Goal: Task Accomplishment & Management: Use online tool/utility

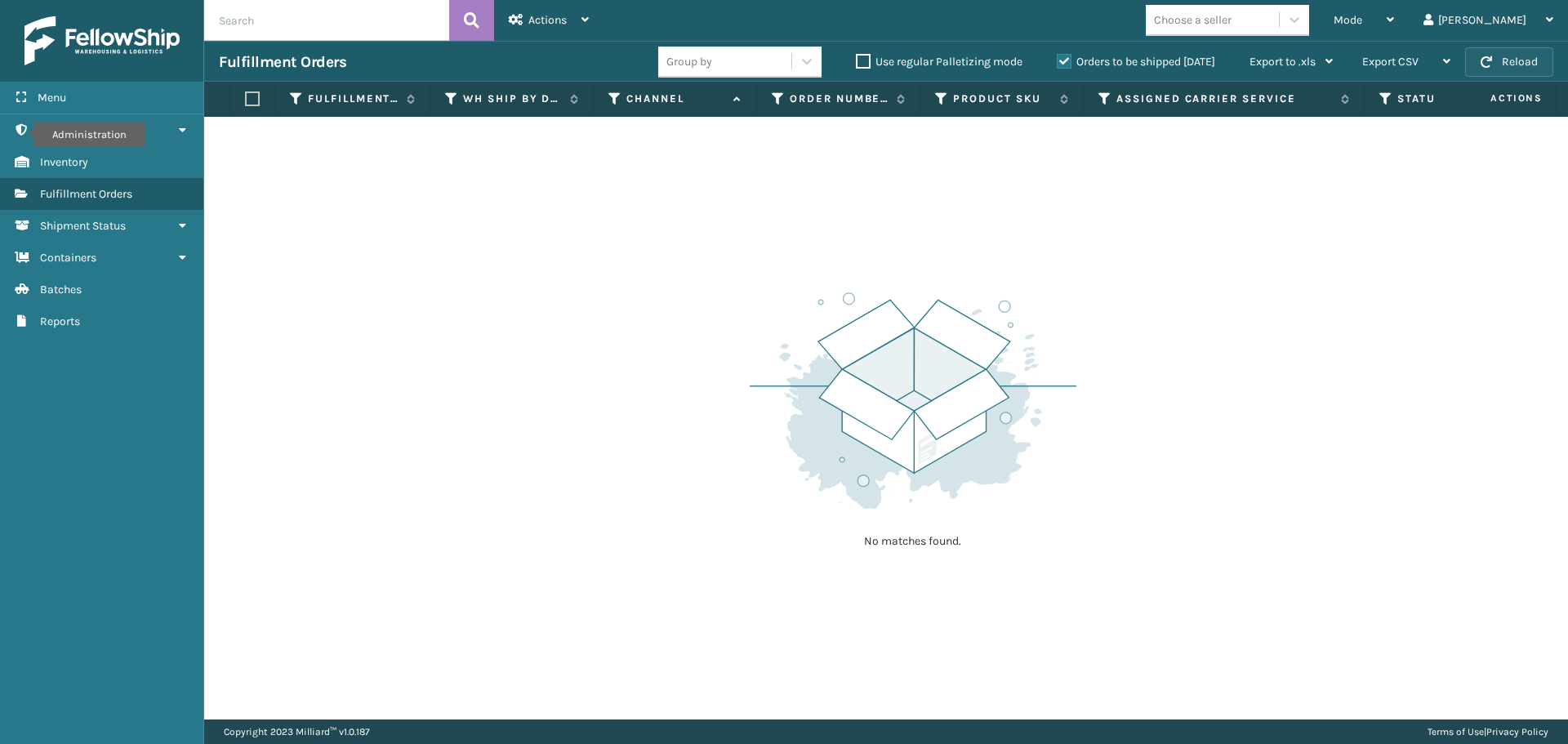
click at [1517, 49] on button "Reload" at bounding box center [1509, 62] width 88 height 30
click at [1517, 54] on button "Reload" at bounding box center [1509, 62] width 88 height 30
click at [1394, 25] on div "Mode" at bounding box center [1364, 21] width 61 height 41
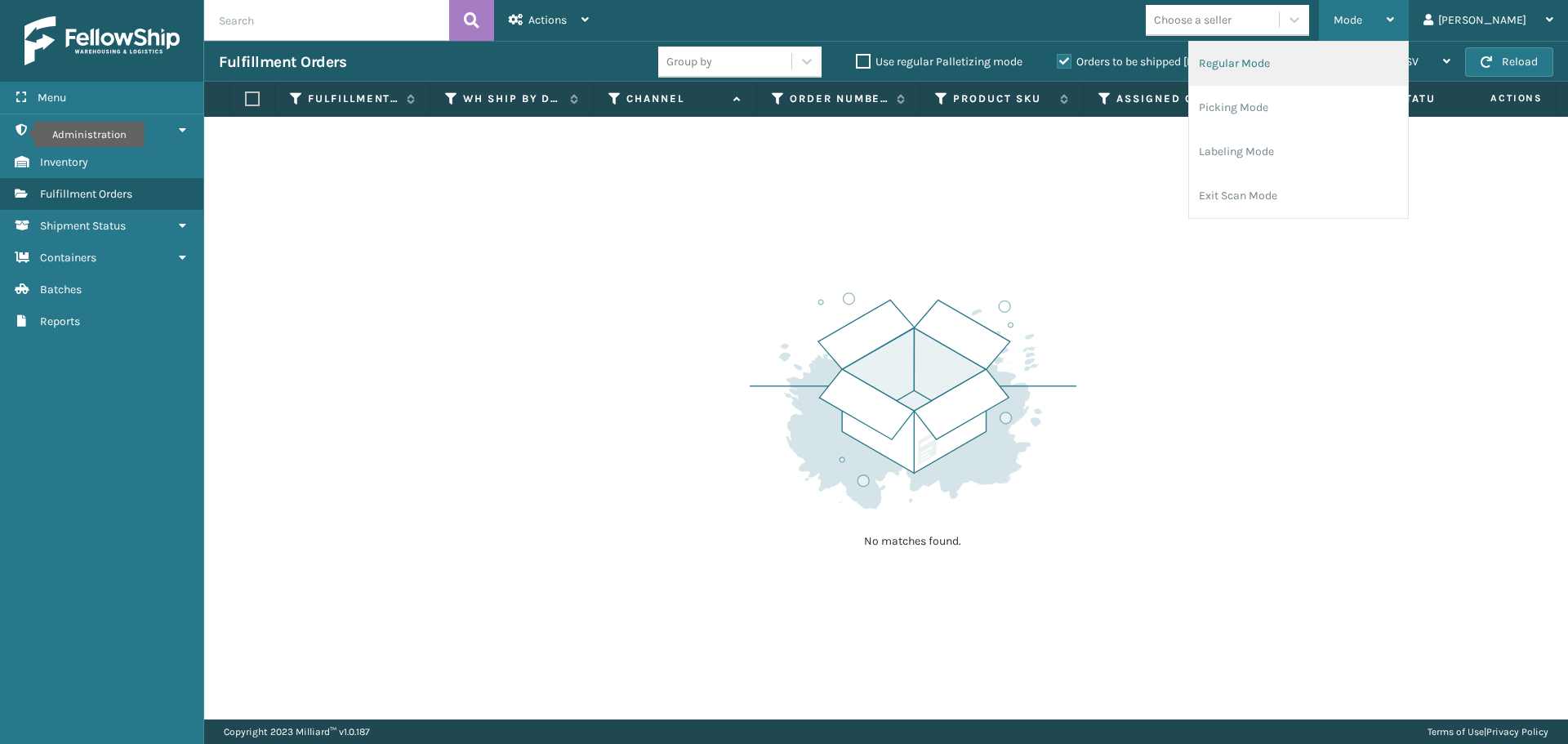
click at [1393, 66] on li "Regular Mode" at bounding box center [1298, 64] width 219 height 44
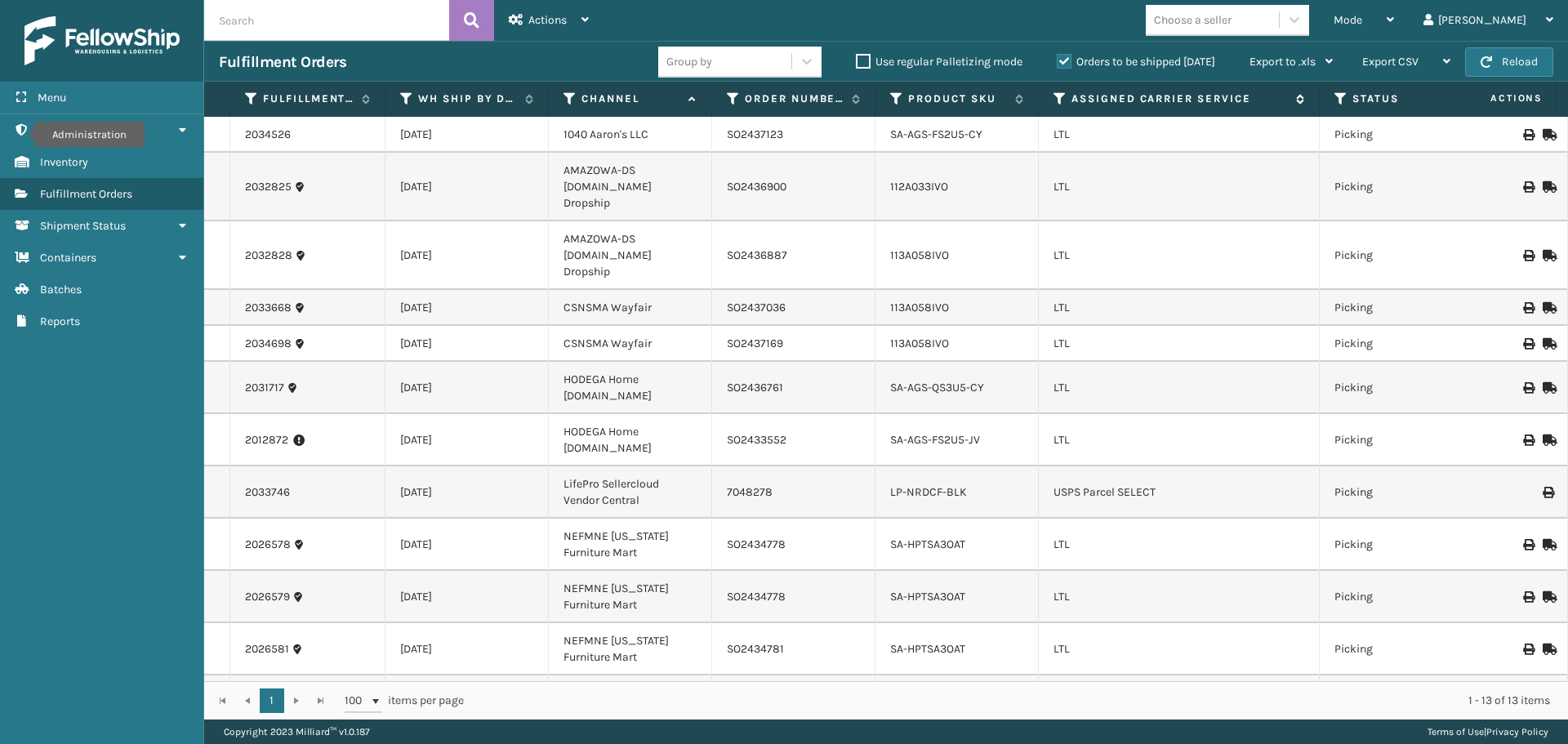
click at [1054, 99] on icon at bounding box center [1060, 99] width 13 height 15
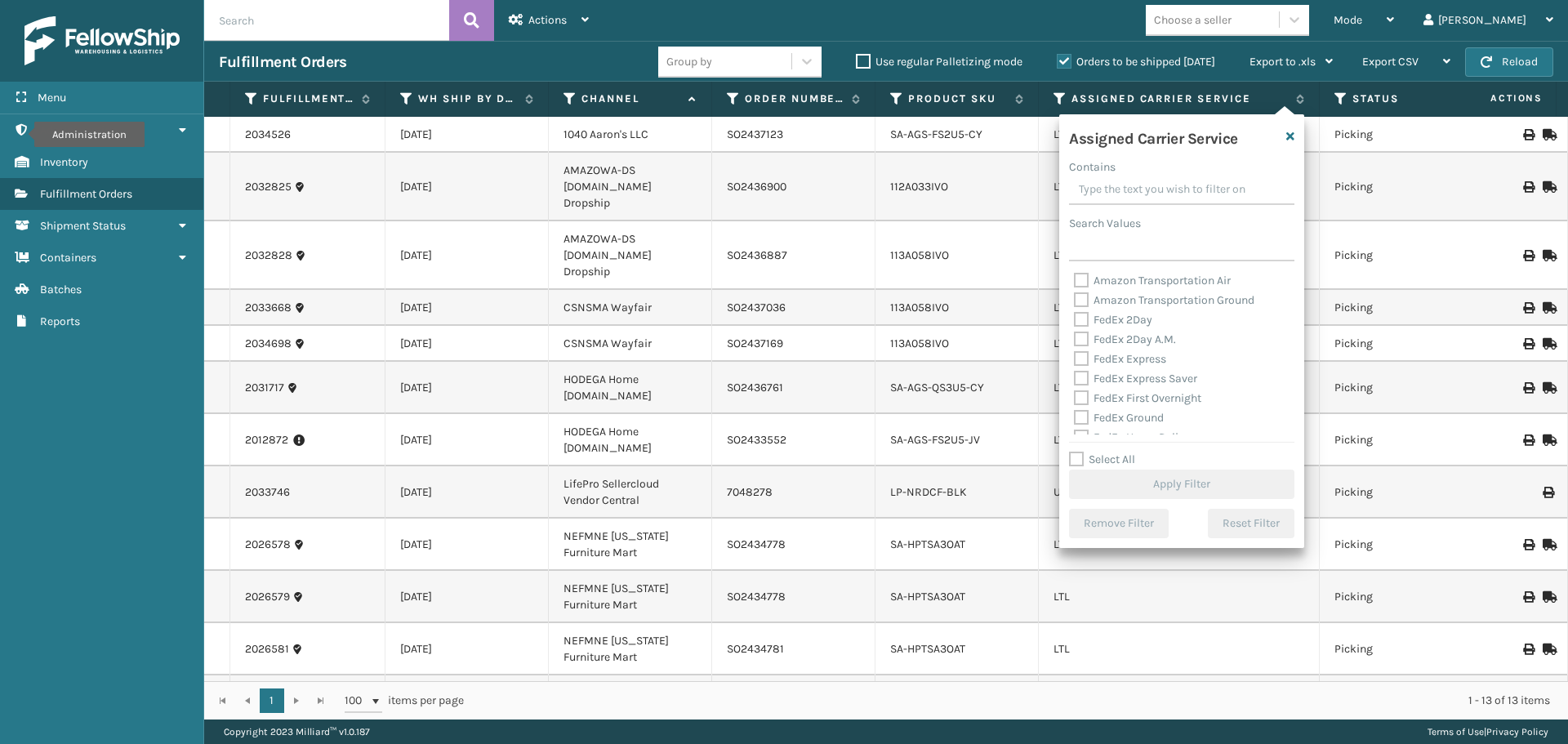
click at [1077, 457] on label "Select All" at bounding box center [1102, 460] width 66 height 14
click at [1077, 452] on input "Select All" at bounding box center [1192, 451] width 245 height 2
checkbox input "true"
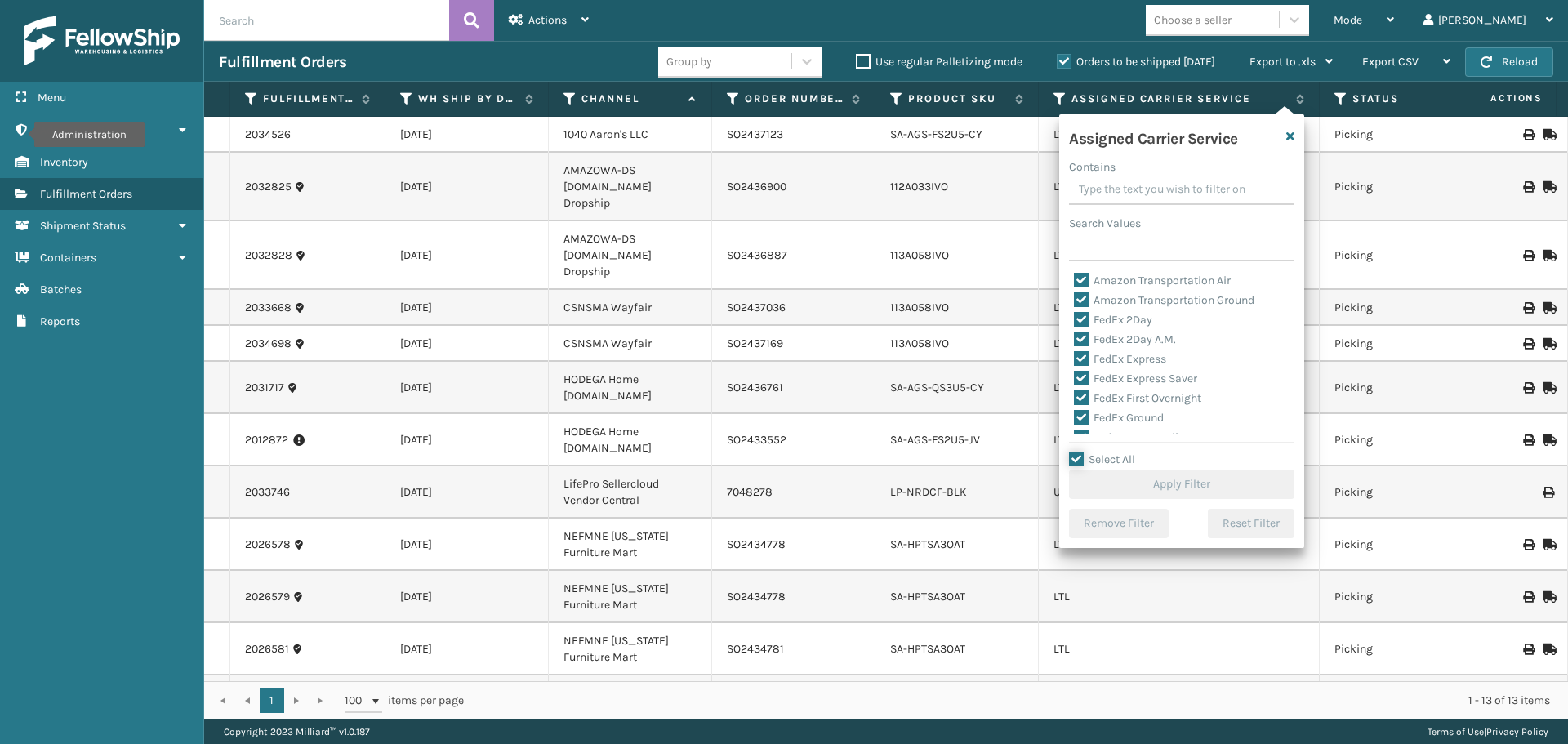
checkbox input "true"
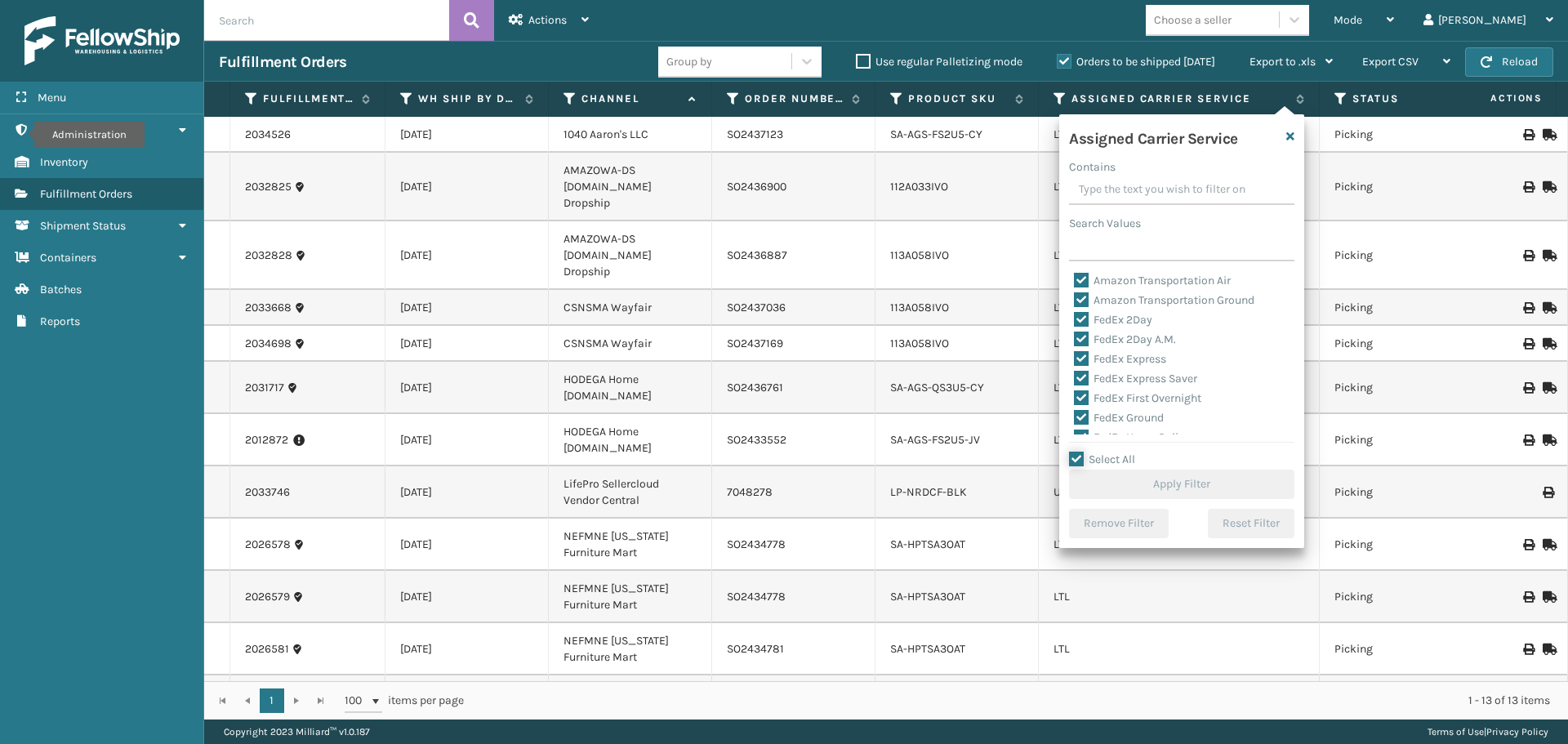
checkbox input "true"
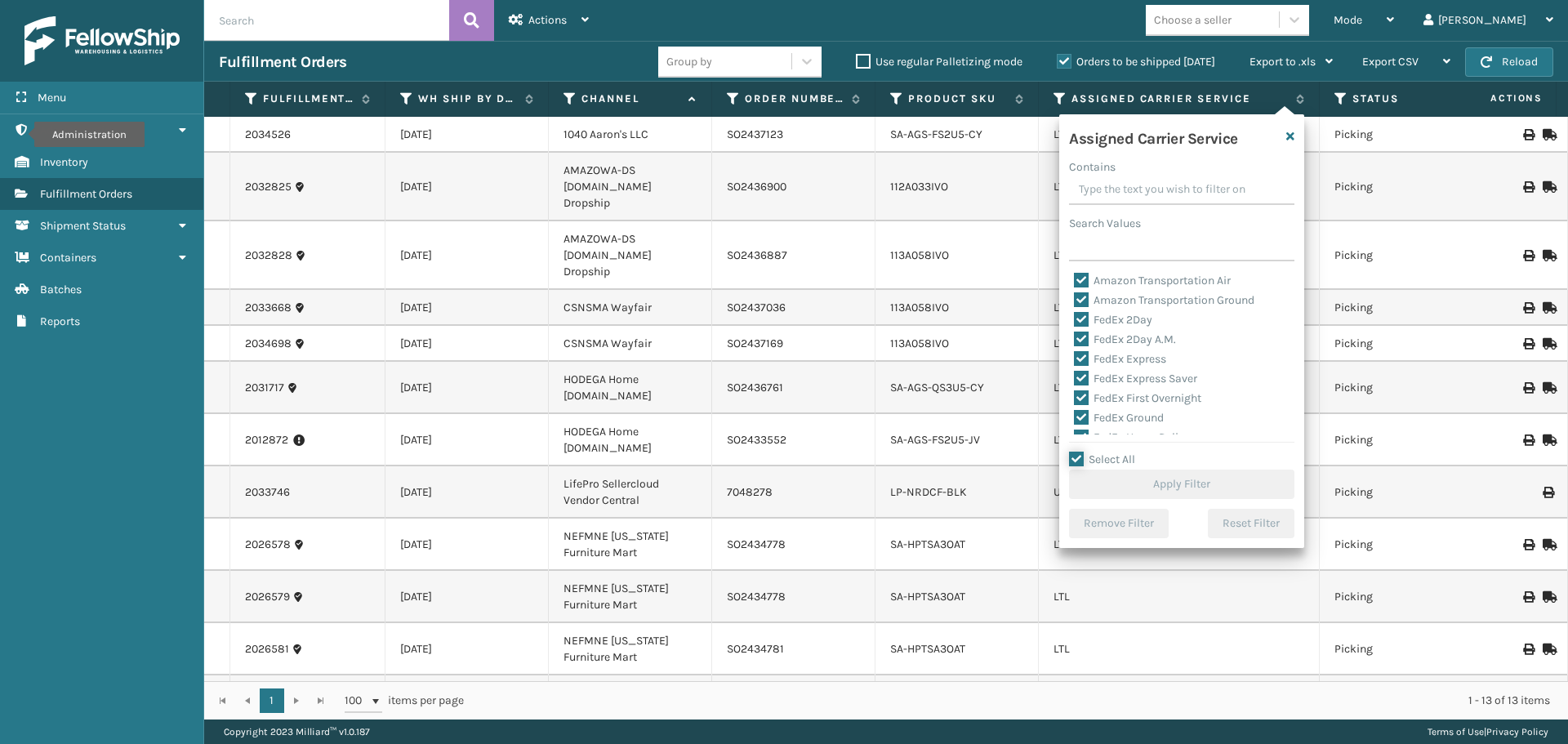
checkbox input "true"
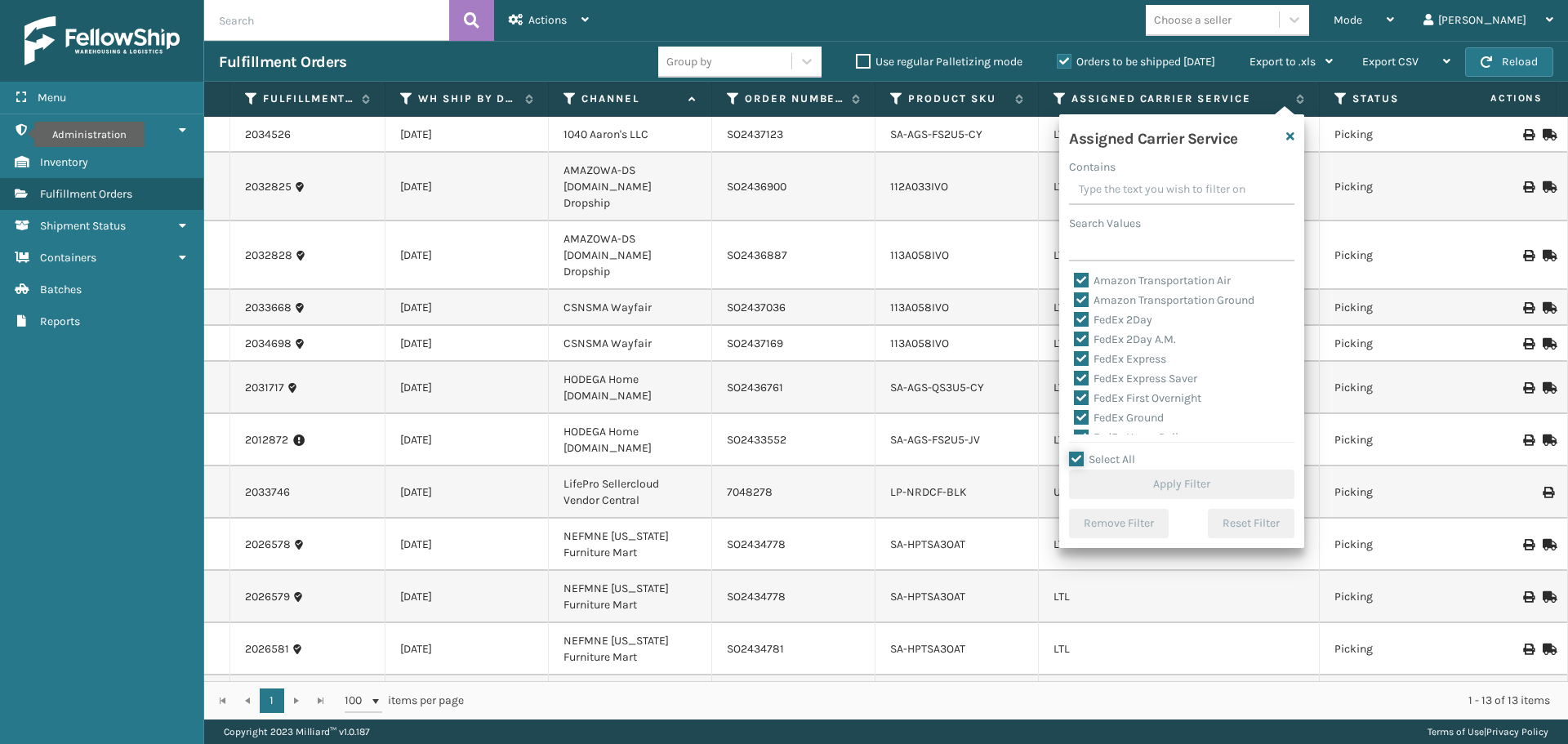
checkbox input "true"
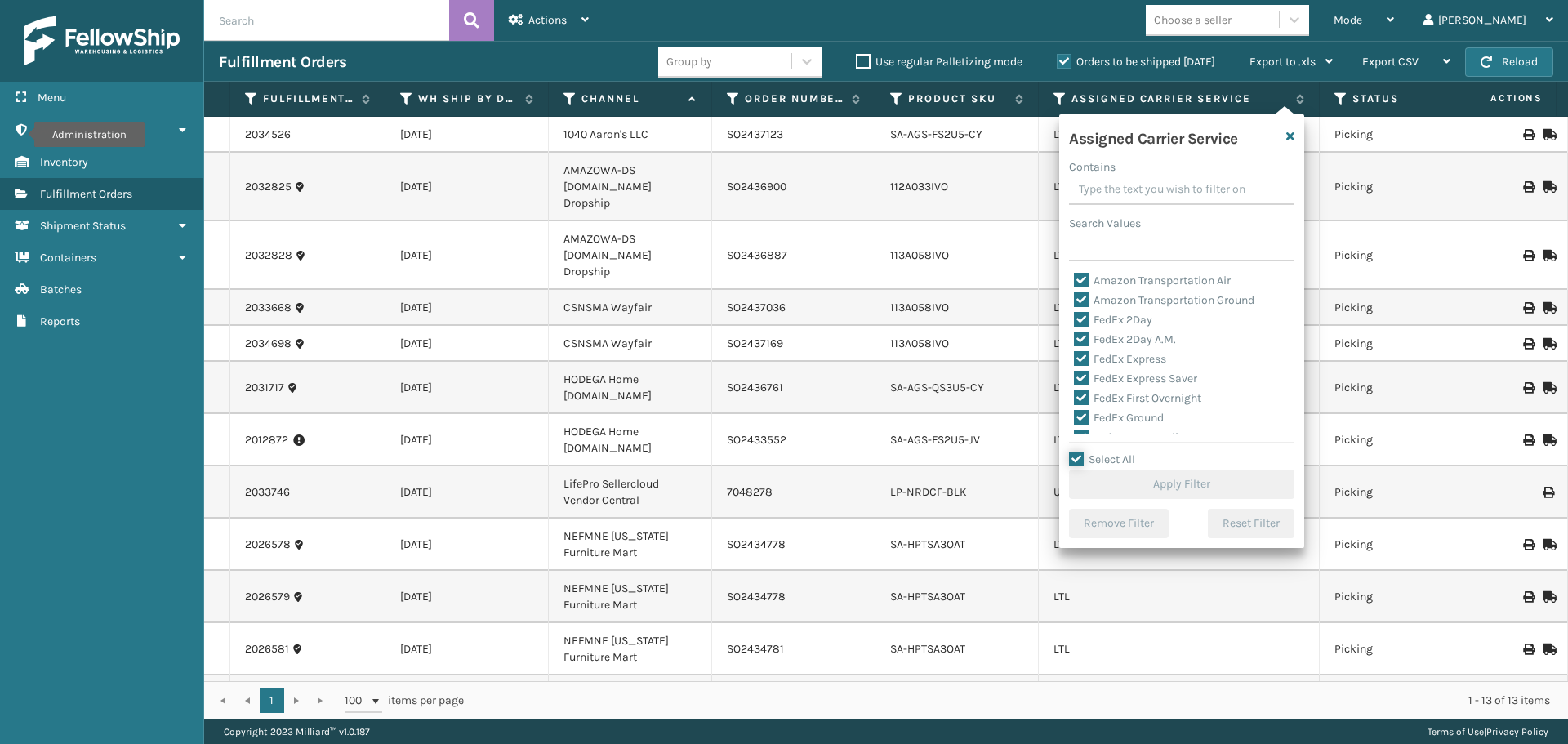
checkbox input "true"
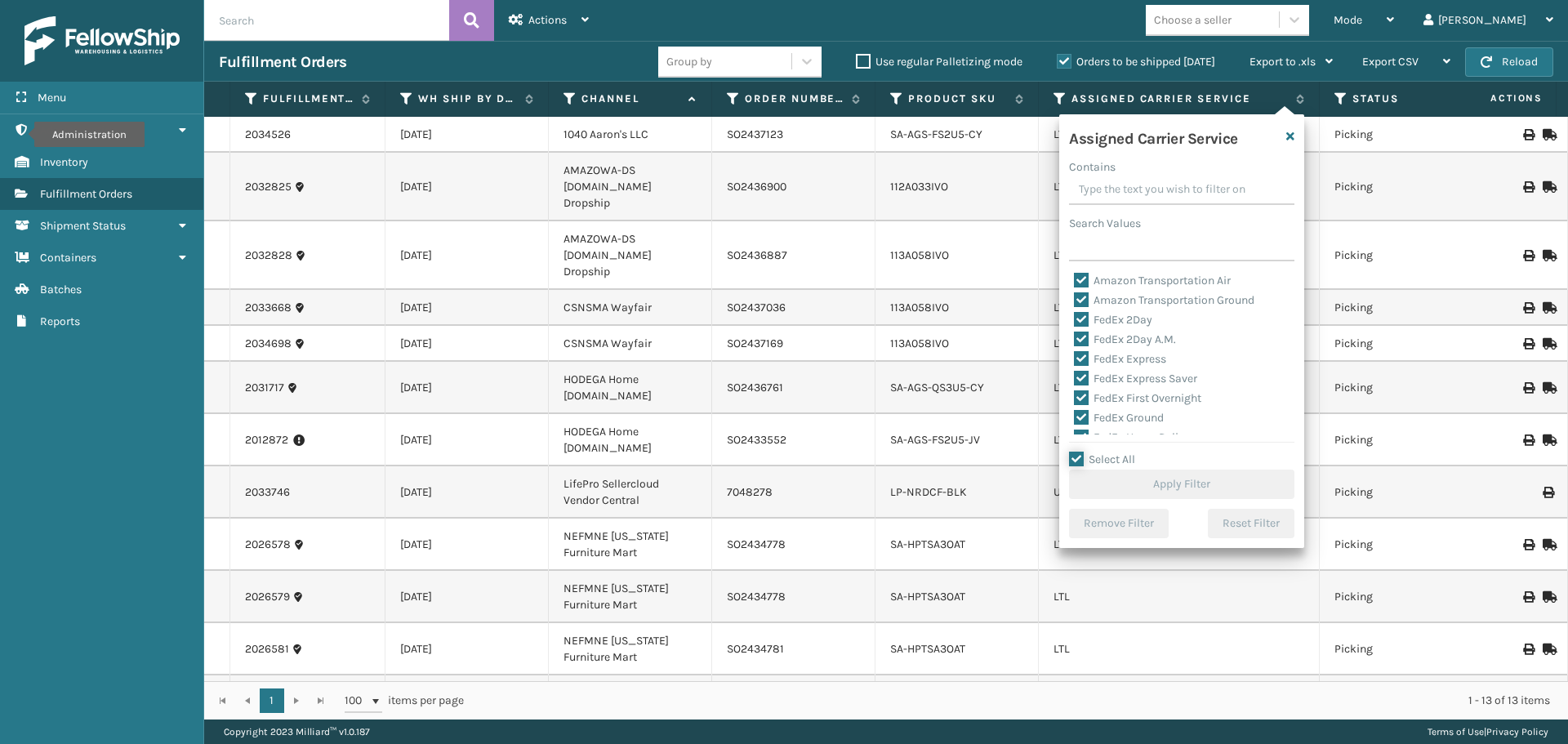
checkbox input "true"
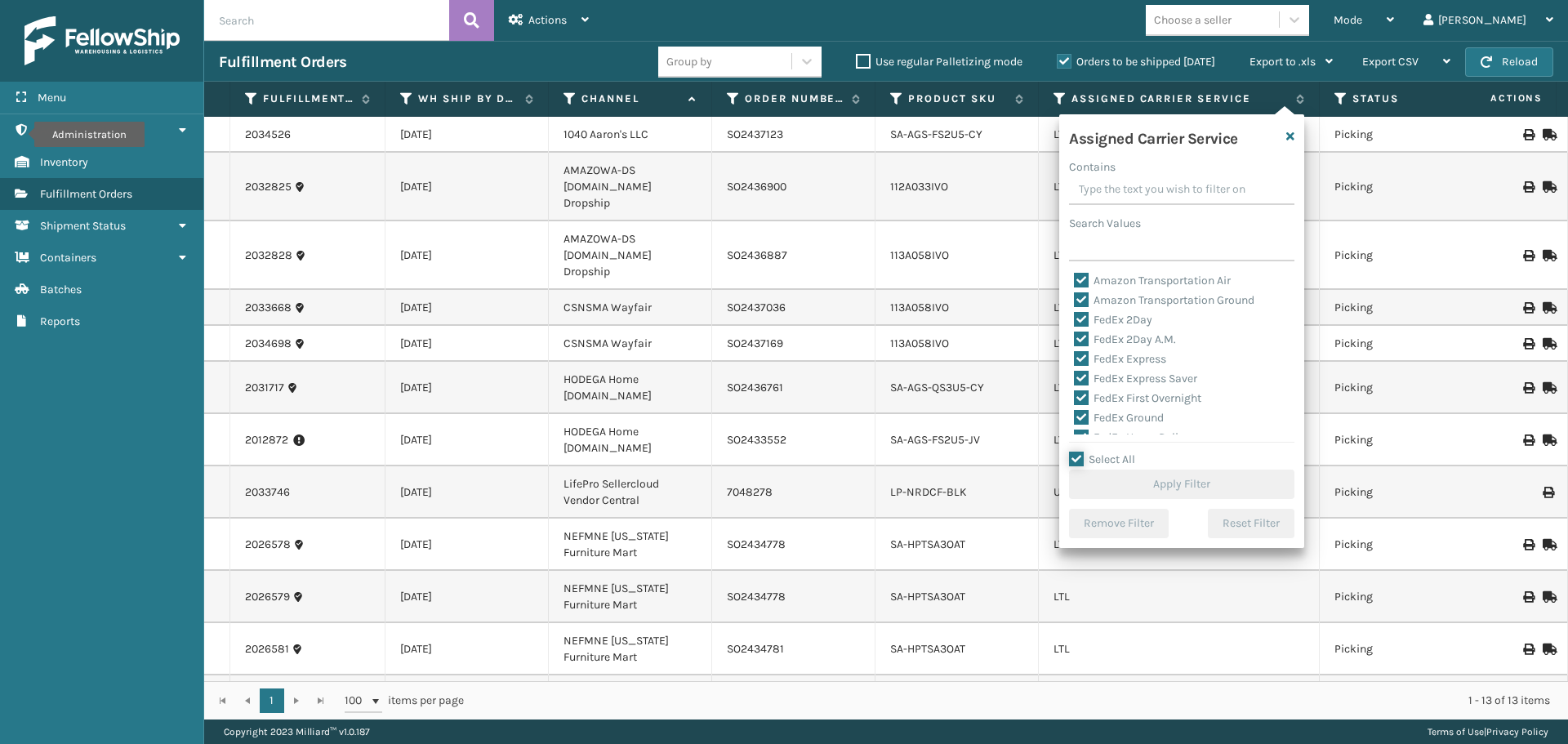
checkbox input "true"
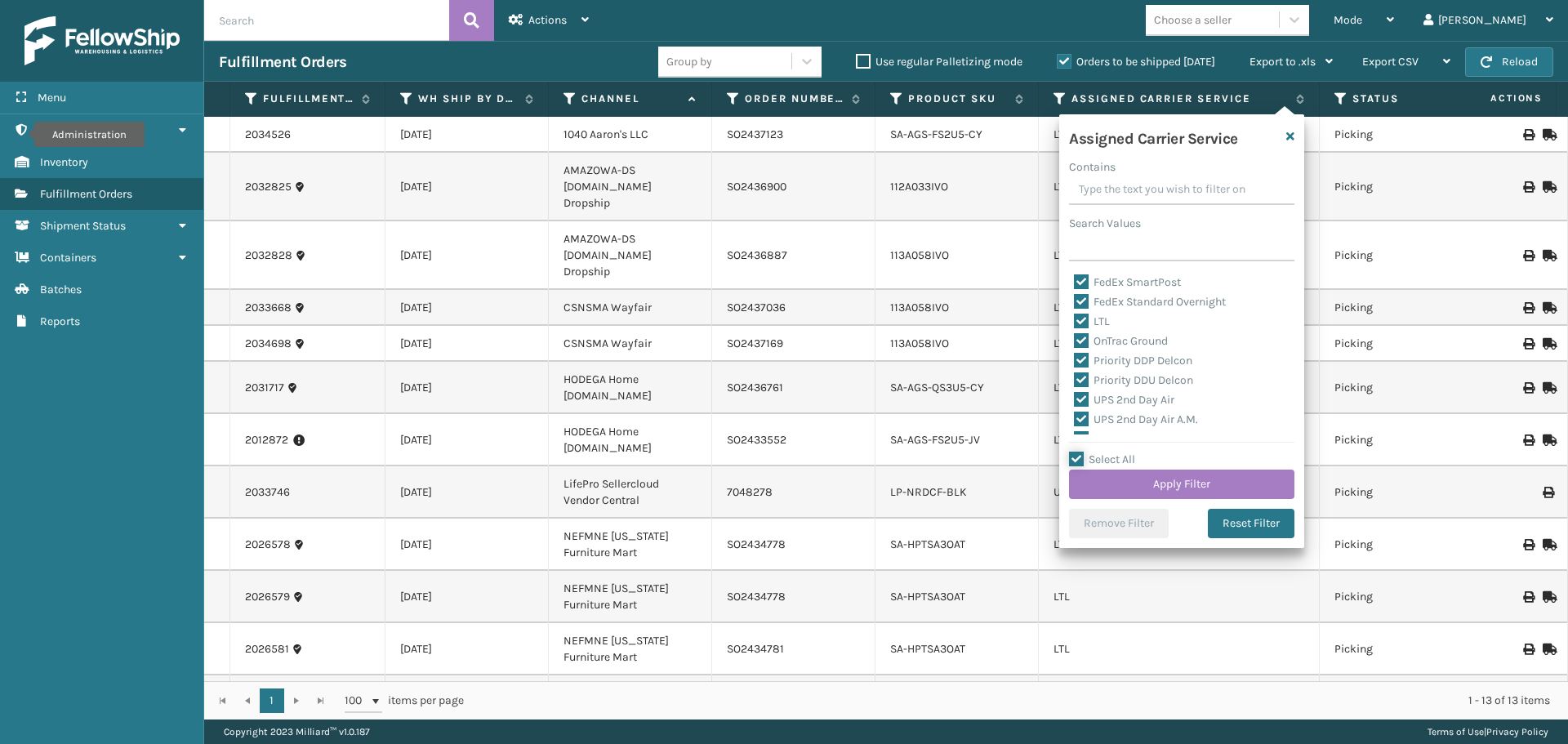
scroll to position [245, 0]
click at [1087, 270] on div "Assigned Carrier Service Contains Search Values Amazon Transportation Air Amazo…" at bounding box center [1182, 331] width 245 height 434
click at [1081, 272] on label "LTL" at bounding box center [1092, 270] width 36 height 14
click at [1075, 272] on input "LTL" at bounding box center [1074, 266] width 1 height 11
checkbox input "false"
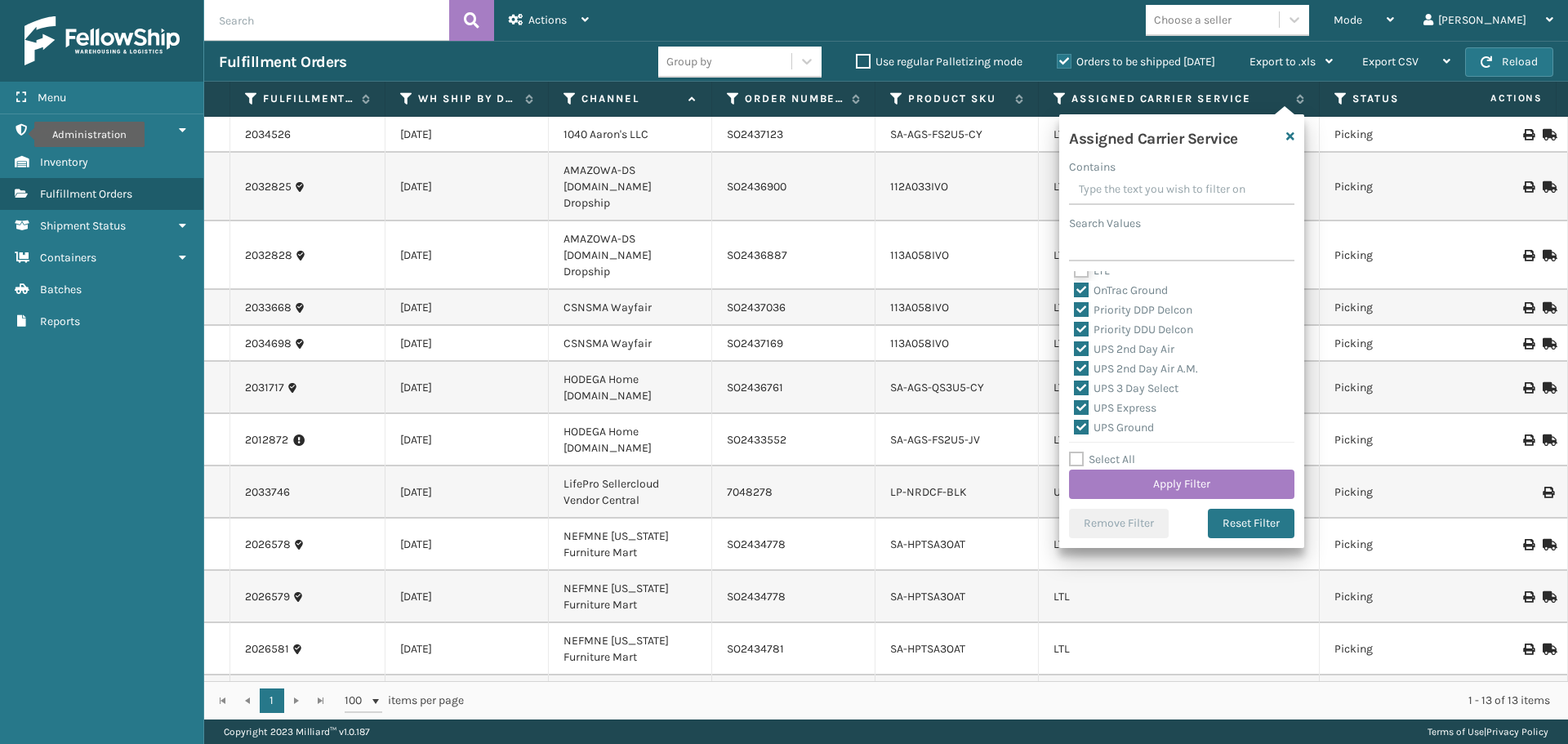
checkbox input "false"
click at [1153, 488] on button "Apply Filter" at bounding box center [1182, 484] width 225 height 30
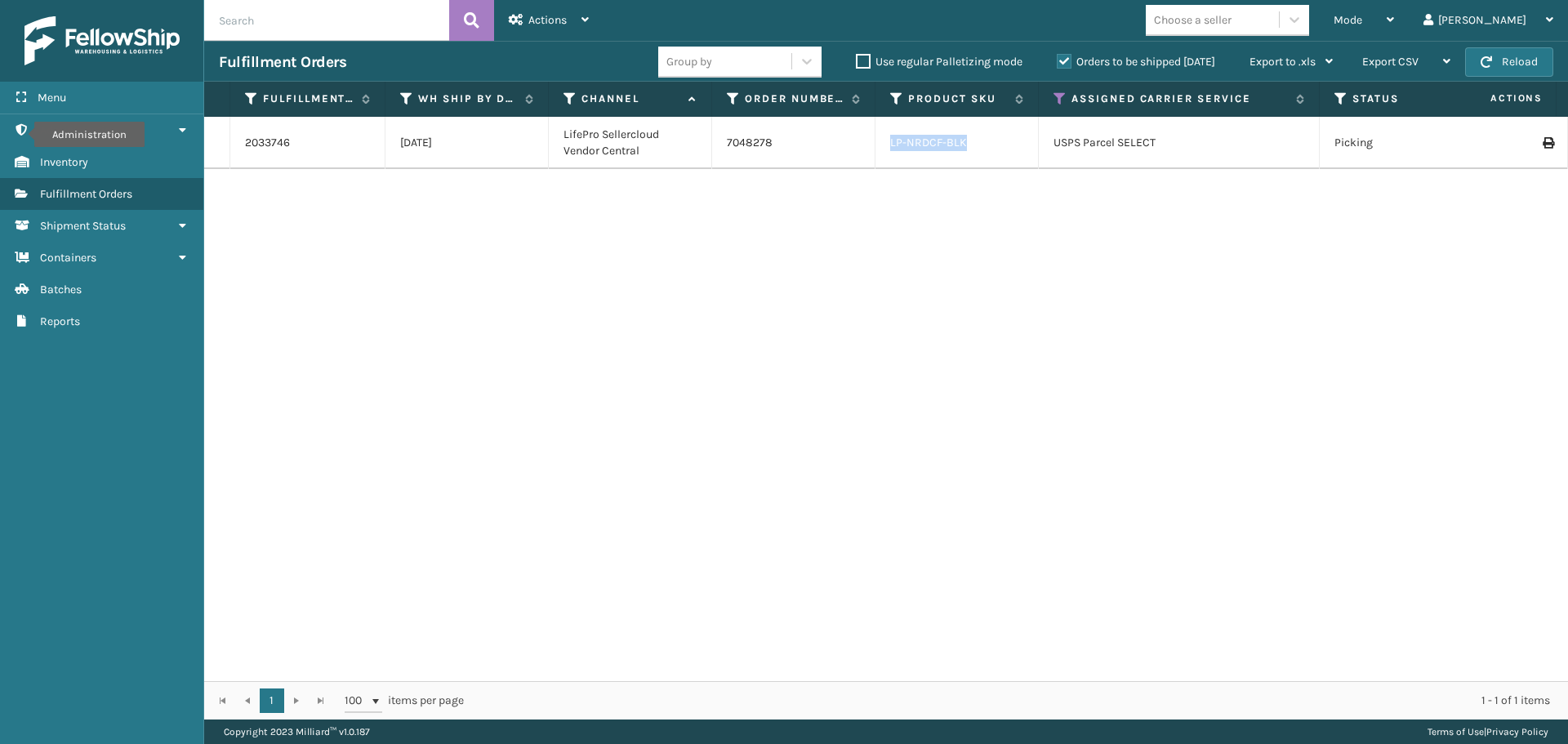
drag, startPoint x: 974, startPoint y: 141, endPoint x: 869, endPoint y: 145, distance: 105.1
click at [869, 145] on tr "2033746 [DATE] LifePro Sellercloud Vendor Central 7048278 LP-NRDCF-BLK USPS Par…" at bounding box center [1502, 143] width 2597 height 53
copy tr "LP-NRDCF-BLK"
click at [543, 21] on span "Actions" at bounding box center [547, 20] width 39 height 14
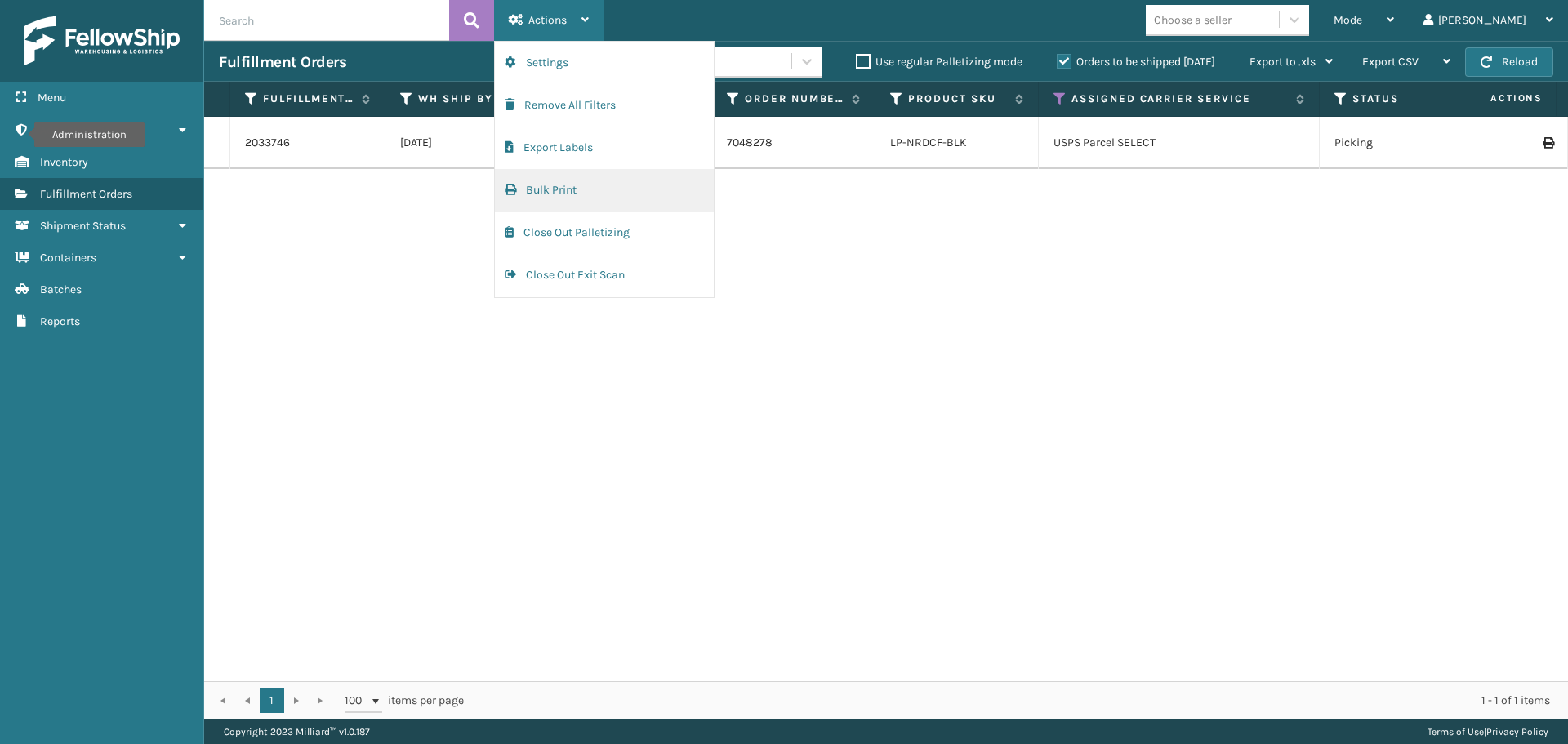
click at [566, 195] on button "Bulk Print" at bounding box center [604, 191] width 219 height 43
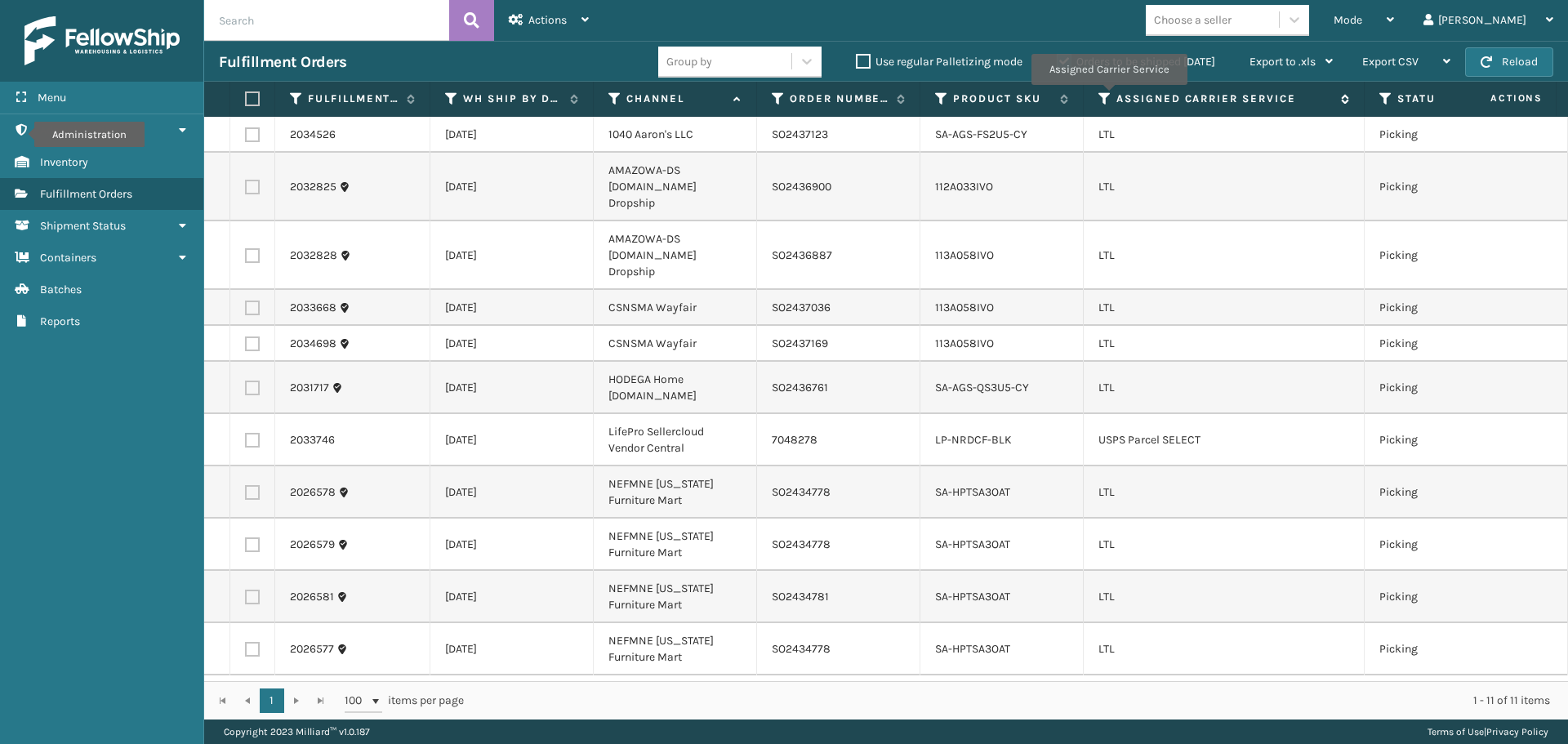
click at [1109, 96] on icon at bounding box center [1105, 99] width 13 height 15
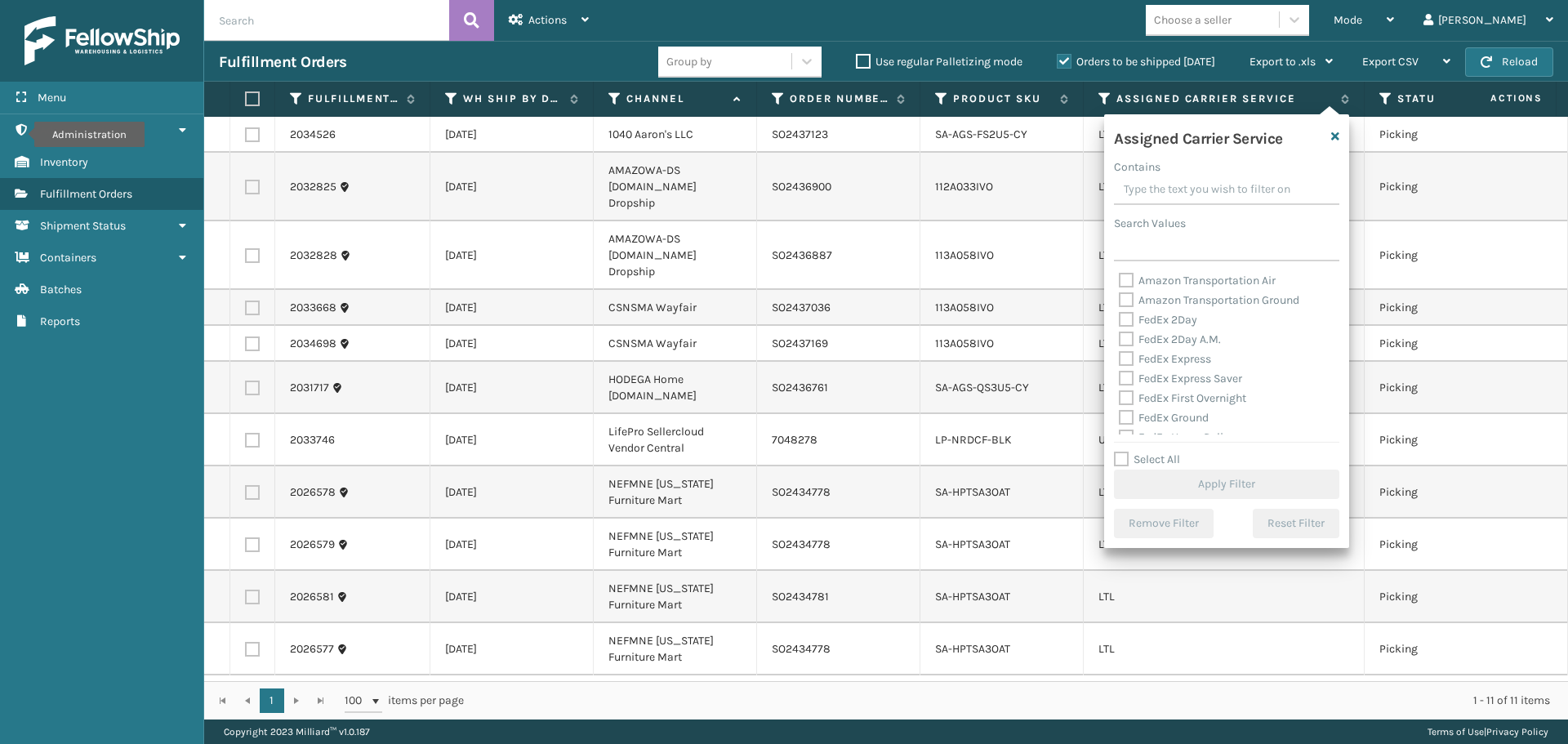
click at [257, 433] on label at bounding box center [252, 441] width 15 height 15
click at [246, 433] on input "checkbox" at bounding box center [245, 438] width 1 height 11
checkbox input "true"
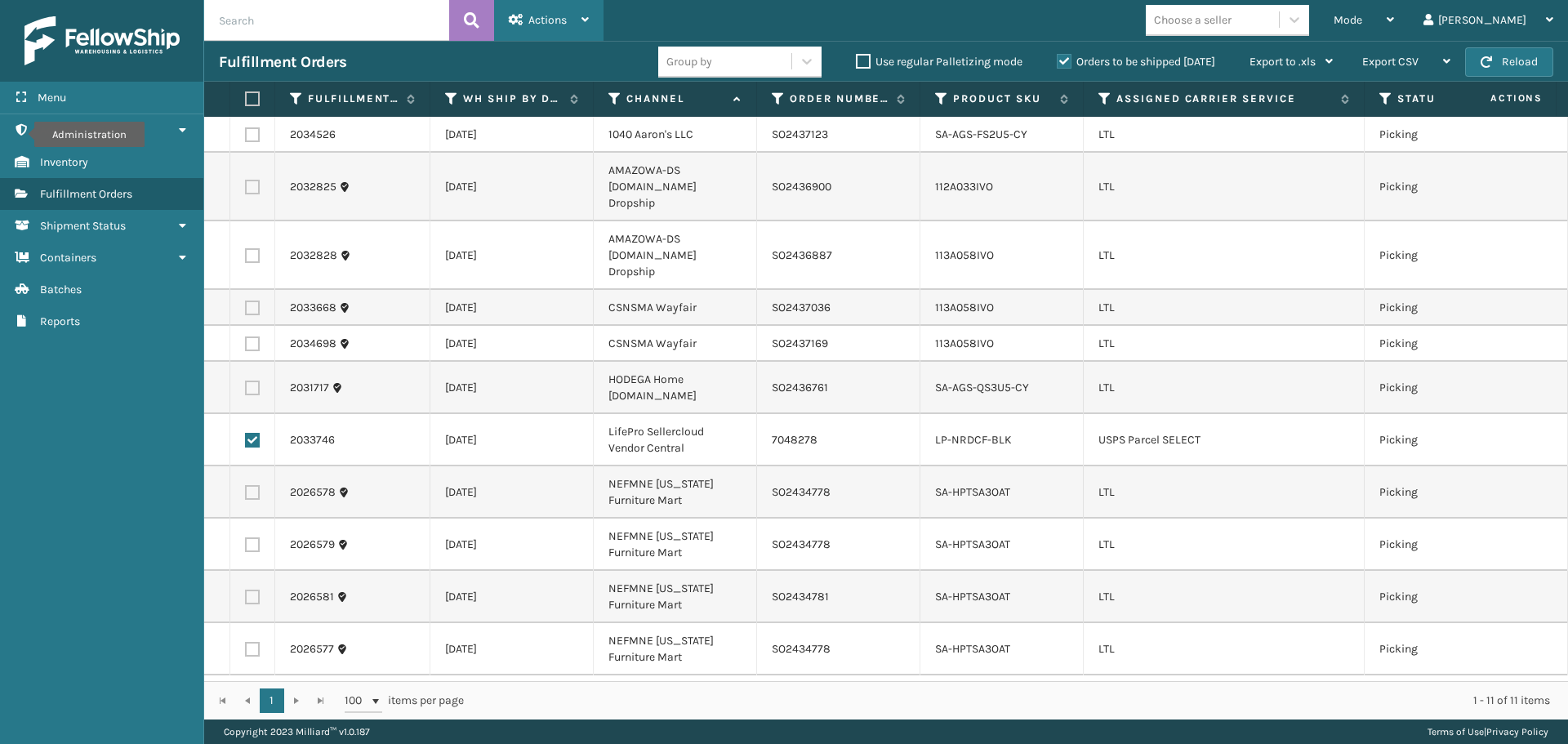
click at [575, 30] on div "Actions" at bounding box center [548, 21] width 80 height 41
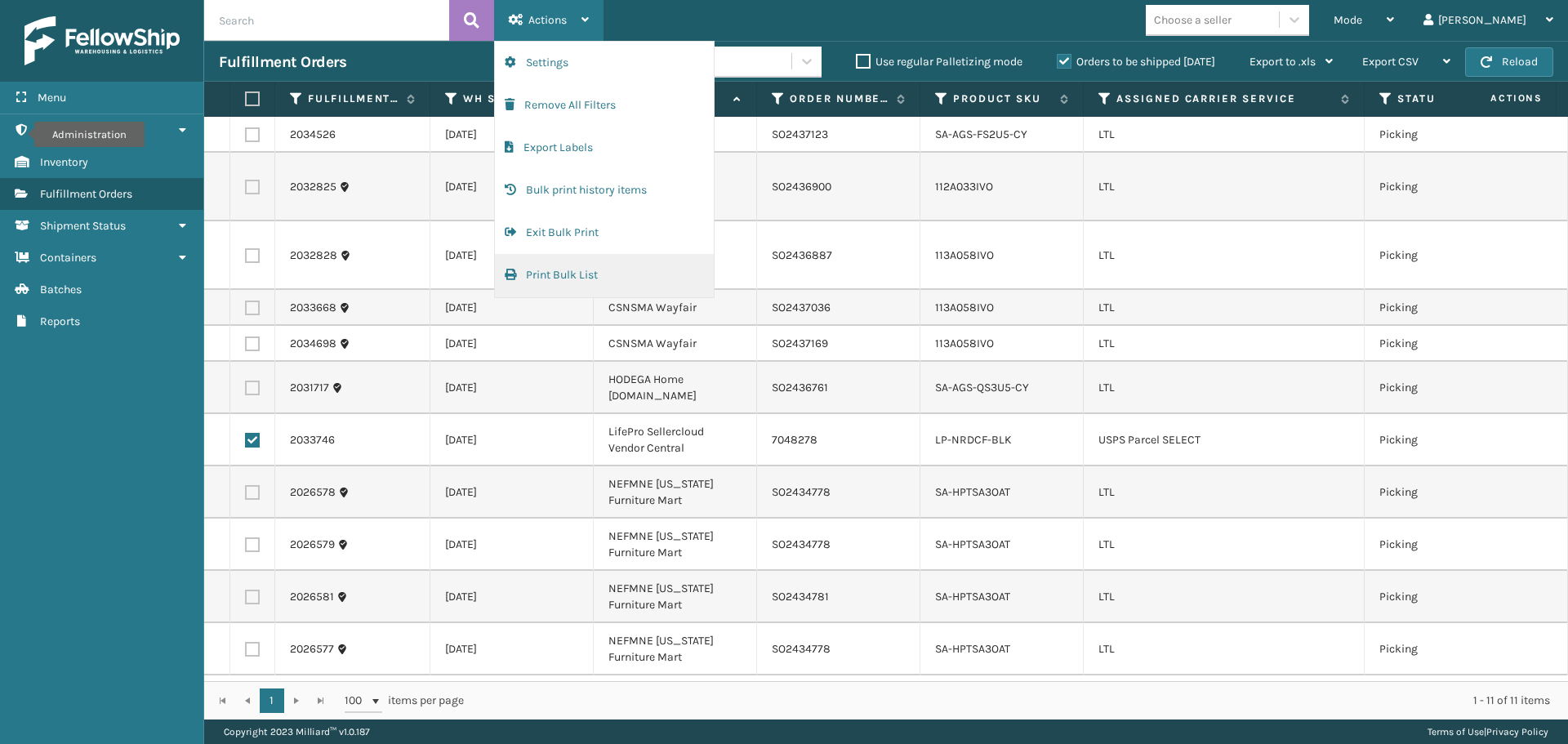
click at [571, 261] on button "Print Bulk List" at bounding box center [604, 275] width 219 height 43
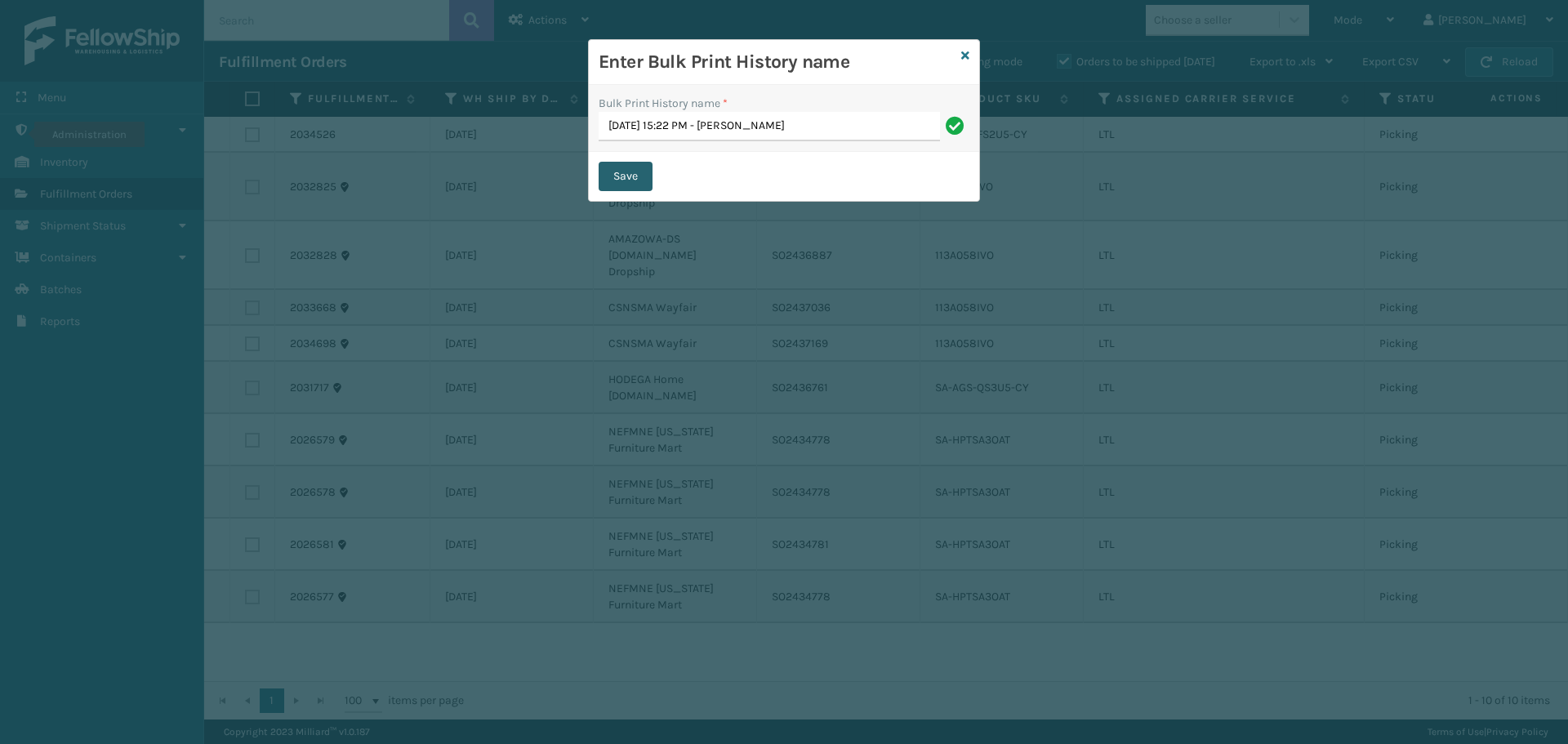
click at [624, 177] on button "Save" at bounding box center [625, 177] width 54 height 30
